Goal: Entertainment & Leisure: Consume media (video, audio)

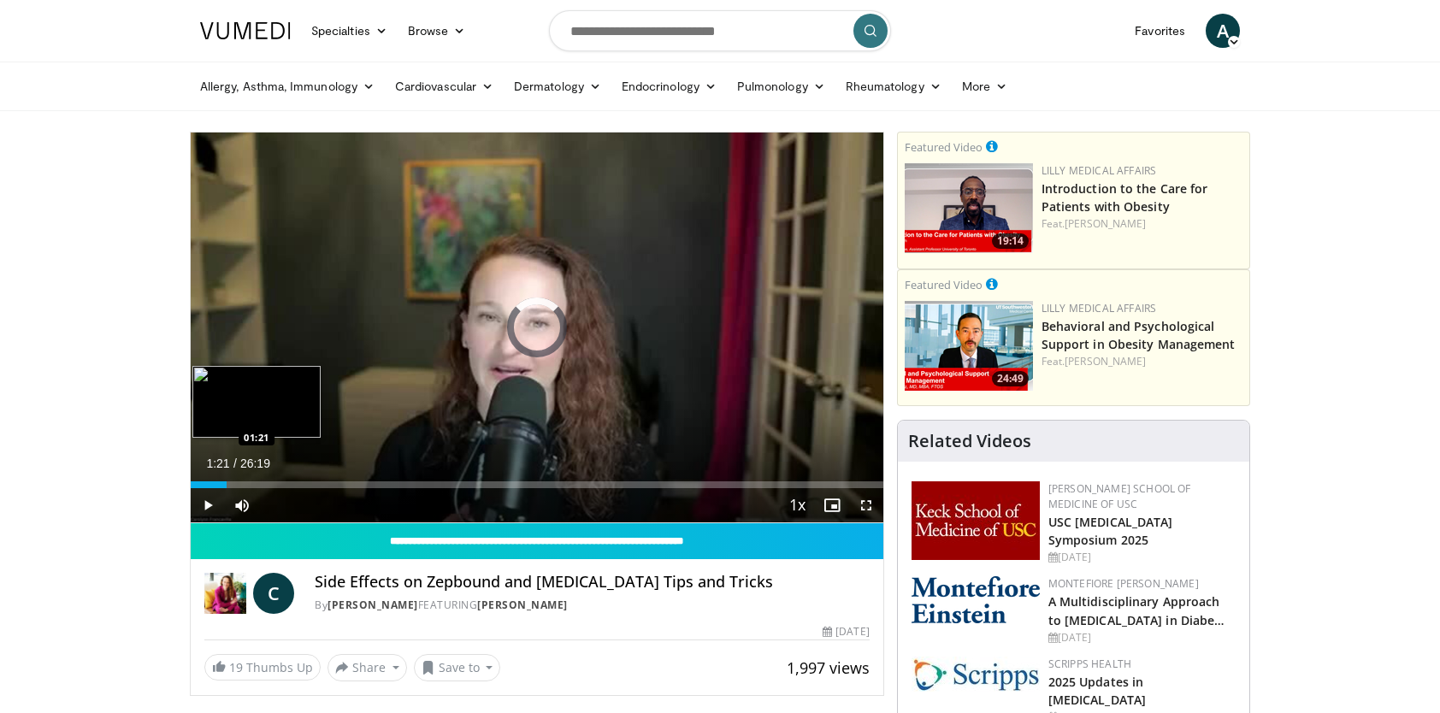
click at [227, 480] on div "Loaded : 3.79% 01:21 01:21" at bounding box center [537, 480] width 693 height 16
click at [269, 479] on div "Loaded : 10.11% 01:33 02:55" at bounding box center [537, 480] width 693 height 16
click at [311, 483] on div "Loaded : 16.43% 04:36 04:36" at bounding box center [537, 484] width 693 height 7
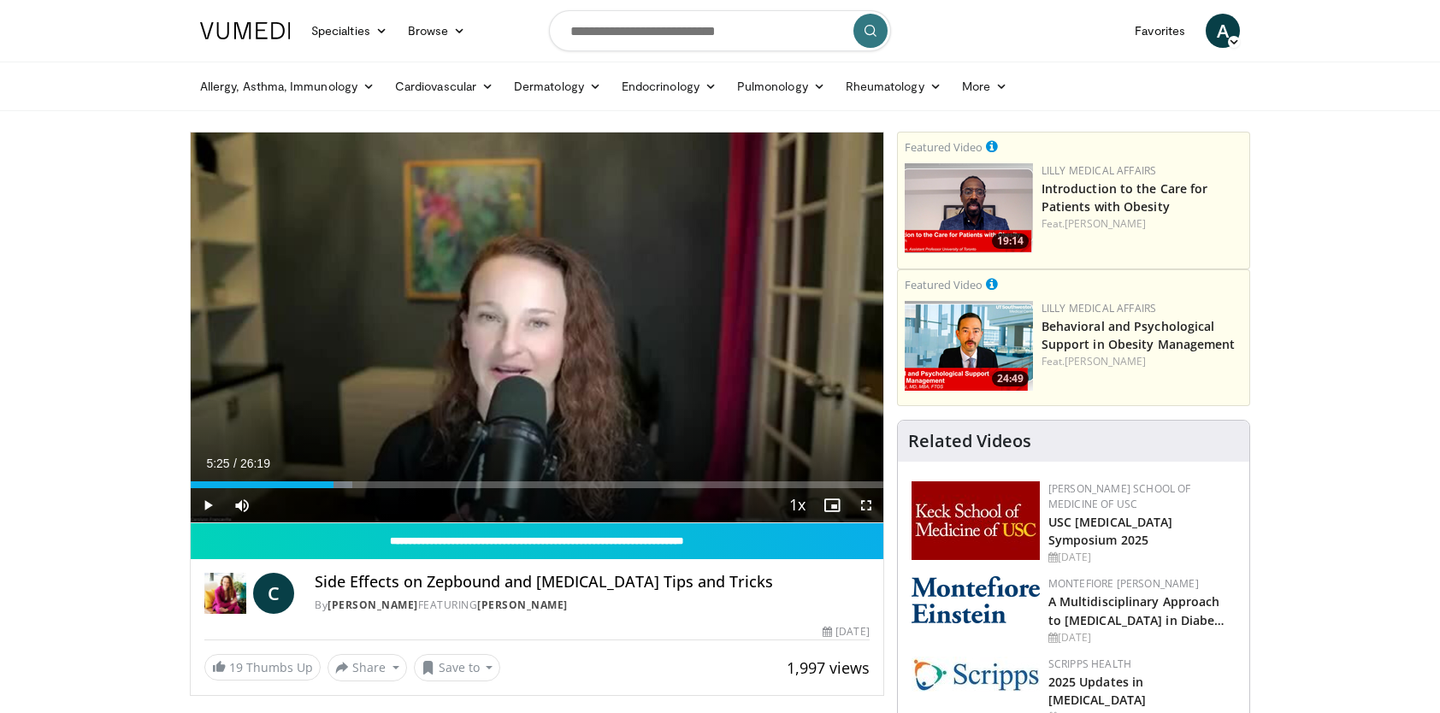
click at [334, 483] on div "Progress Bar" at bounding box center [331, 484] width 43 height 7
click at [343, 484] on div "Loaded : 24.65% 05:26 05:48" at bounding box center [537, 484] width 693 height 7
click at [353, 484] on div "Loaded : 25.96% 05:49 06:10" at bounding box center [537, 484] width 693 height 7
click at [369, 484] on div "Progress Bar" at bounding box center [362, 484] width 42 height 7
click at [381, 484] on div "Loaded : 29.71% 06:46 07:14" at bounding box center [537, 484] width 693 height 7
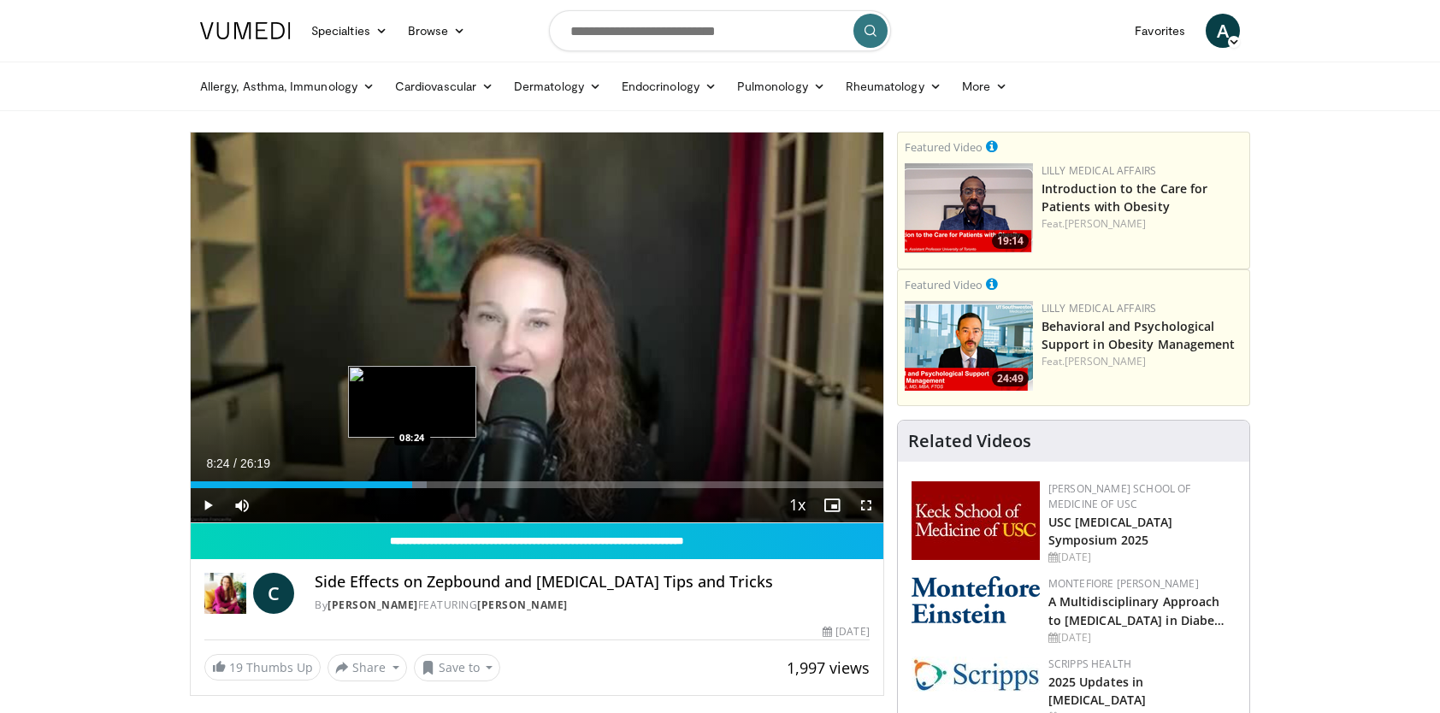
click at [411, 481] on div "Loaded : 34.14% 08:24 08:24" at bounding box center [537, 484] width 693 height 7
click at [434, 483] on div "Progress Bar" at bounding box center [423, 484] width 43 height 7
click at [451, 482] on div "Loaded : 39.20% 09:54 09:52" at bounding box center [537, 484] width 693 height 7
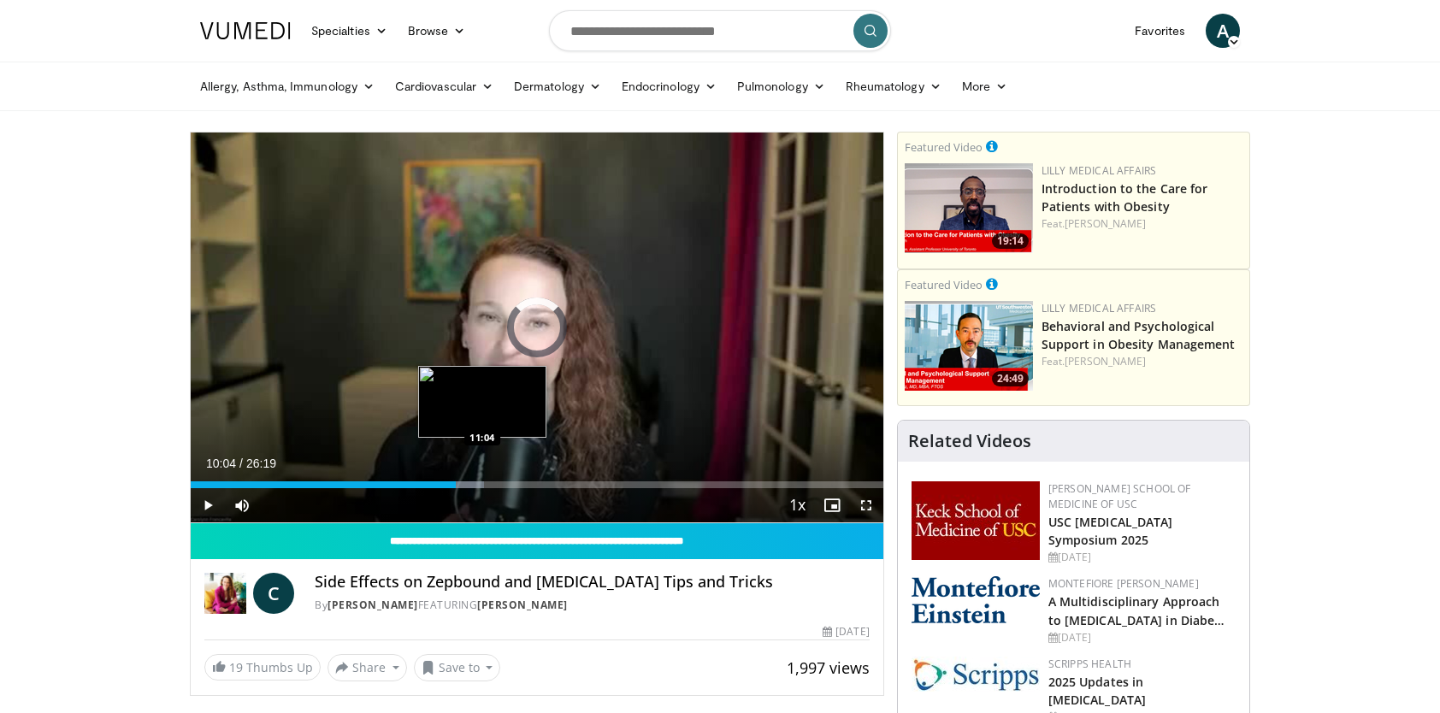
click at [482, 481] on div "Progress Bar" at bounding box center [462, 484] width 43 height 7
click at [501, 481] on div "Progress Bar" at bounding box center [489, 484] width 41 height 7
click at [528, 482] on div "Loaded : 49.31% 12:52 12:48" at bounding box center [537, 484] width 693 height 7
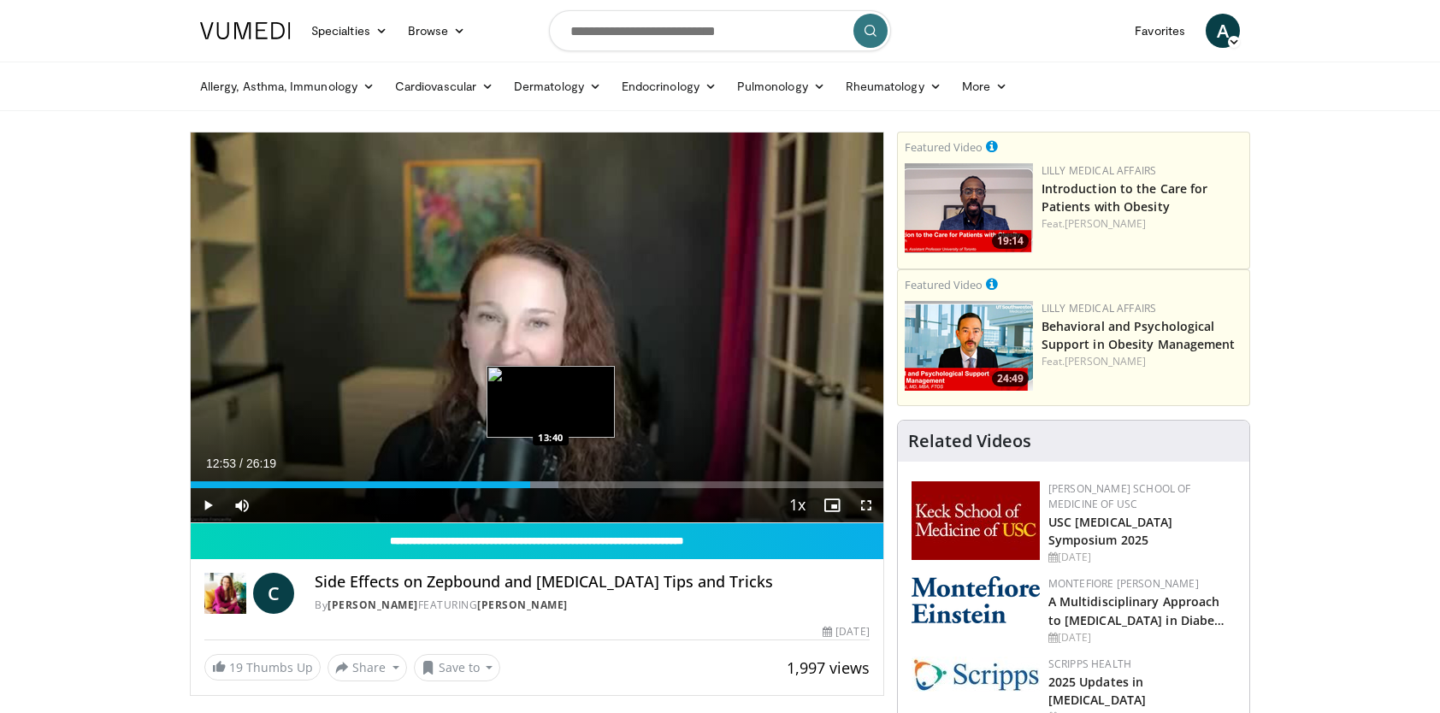
click at [550, 483] on div "Progress Bar" at bounding box center [538, 484] width 42 height 7
click at [580, 484] on div "Loaded : 53.11% 13:41 14:47" at bounding box center [537, 484] width 693 height 7
click at [605, 481] on div "Progress Bar" at bounding box center [590, 484] width 42 height 7
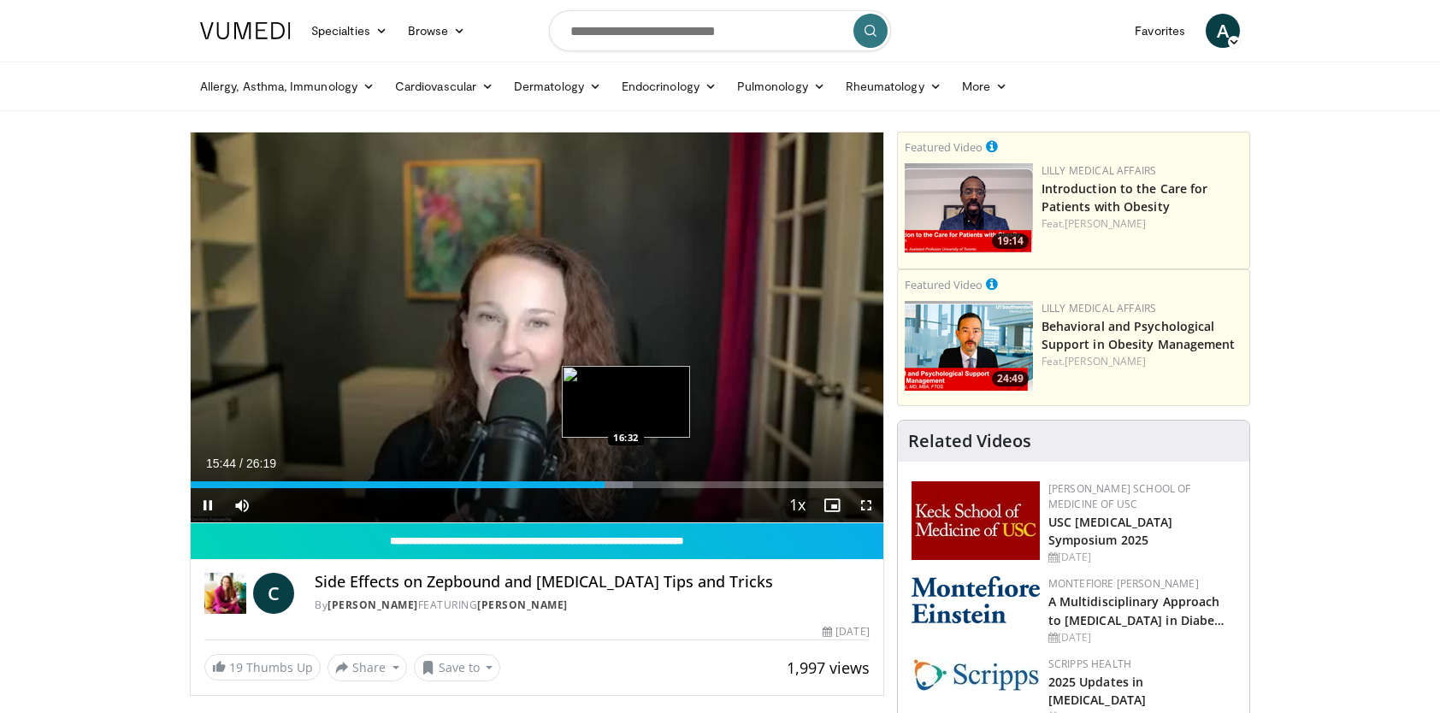
click at [626, 483] on video-js "**********" at bounding box center [537, 328] width 693 height 391
click at [646, 483] on div "Loaded : 63.86% 15:45 17:21" at bounding box center [537, 484] width 693 height 7
click at [667, 481] on div "Progress Bar" at bounding box center [661, 484] width 30 height 7
click at [688, 481] on div "Loaded : 72.71% 18:06 18:54" at bounding box center [537, 484] width 693 height 7
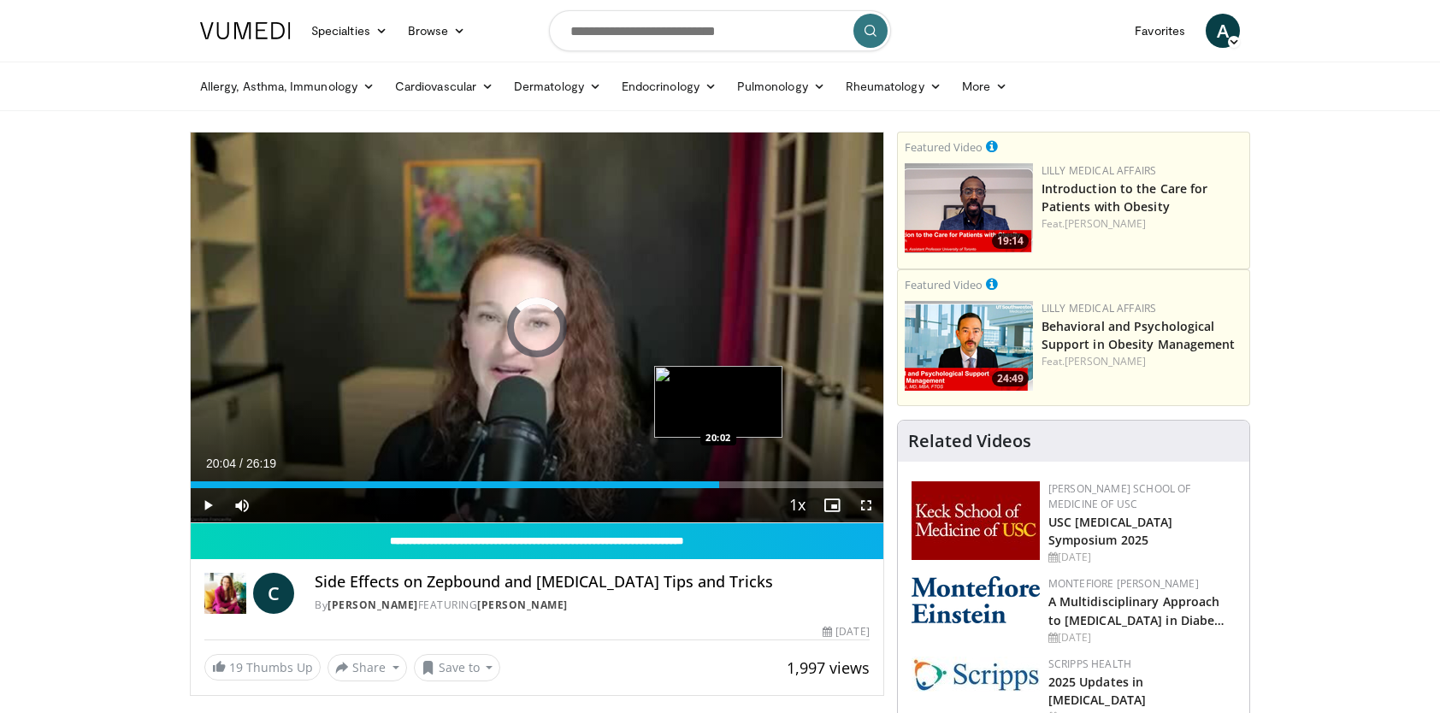
click at [718, 481] on div "Loaded : 0.00% 20:04 20:02" at bounding box center [537, 480] width 693 height 16
click at [770, 481] on div "Loaded : 81.06% 20:18 21:53" at bounding box center [537, 484] width 693 height 7
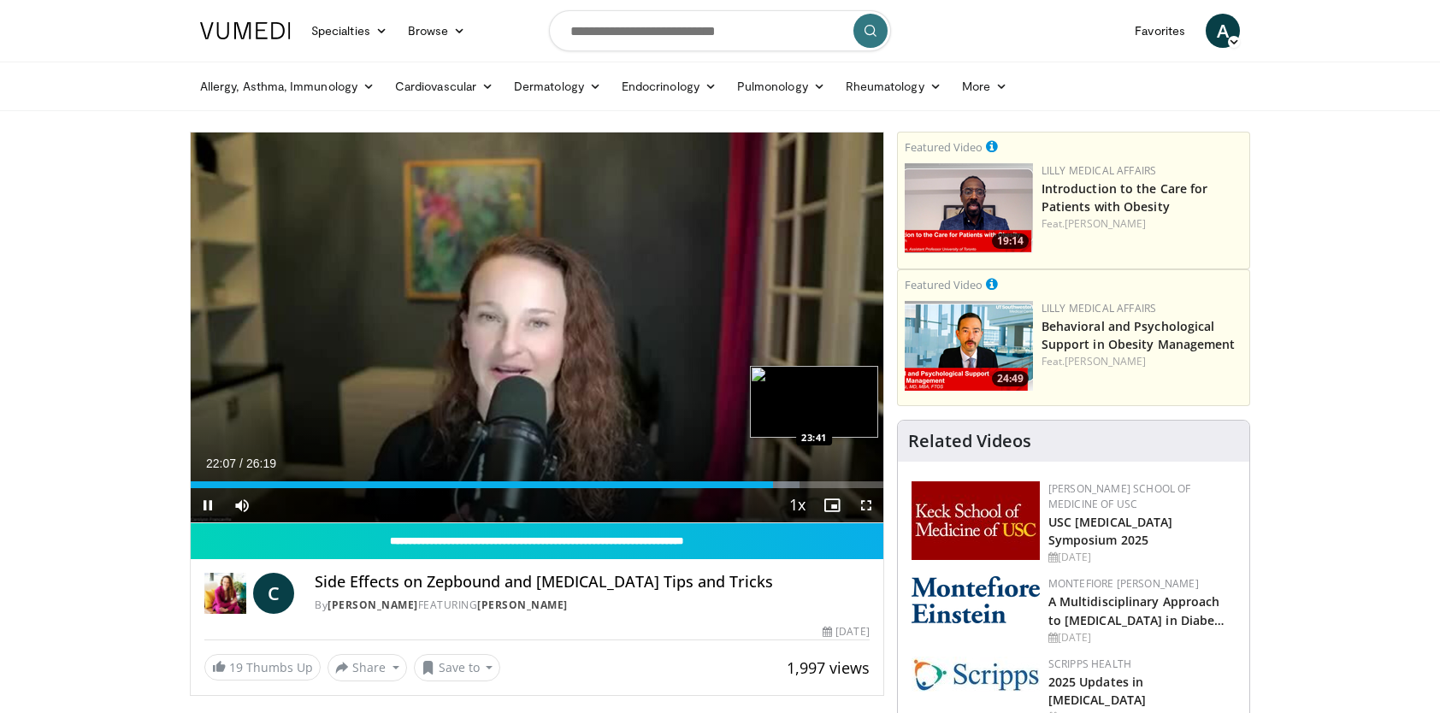
click at [814, 483] on div "Loaded : 87.88% 22:07 23:41" at bounding box center [537, 484] width 693 height 7
